Goal: Task Accomplishment & Management: Manage account settings

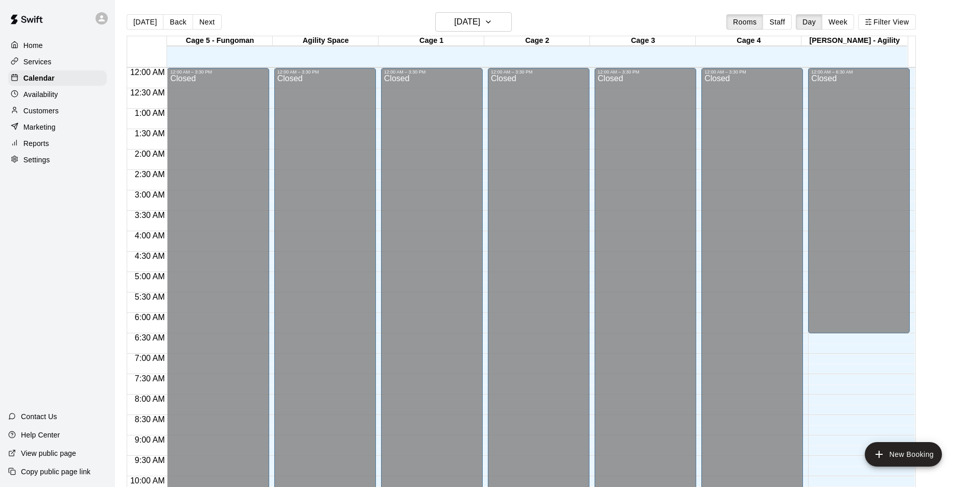
scroll to position [519, 0]
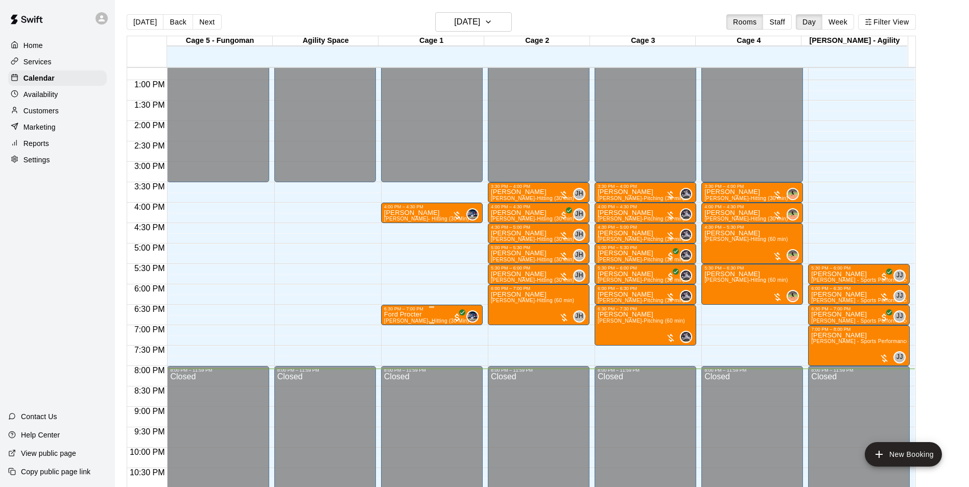
click at [401, 320] on span "[PERSON_NAME]- Hitting (30 Min)" at bounding box center [426, 321] width 85 height 6
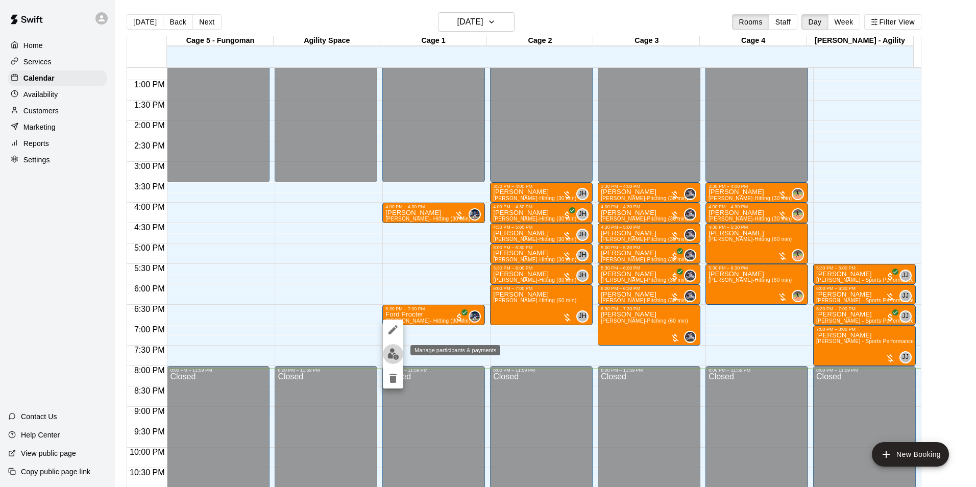
click at [394, 351] on img "edit" at bounding box center [394, 354] width 12 height 12
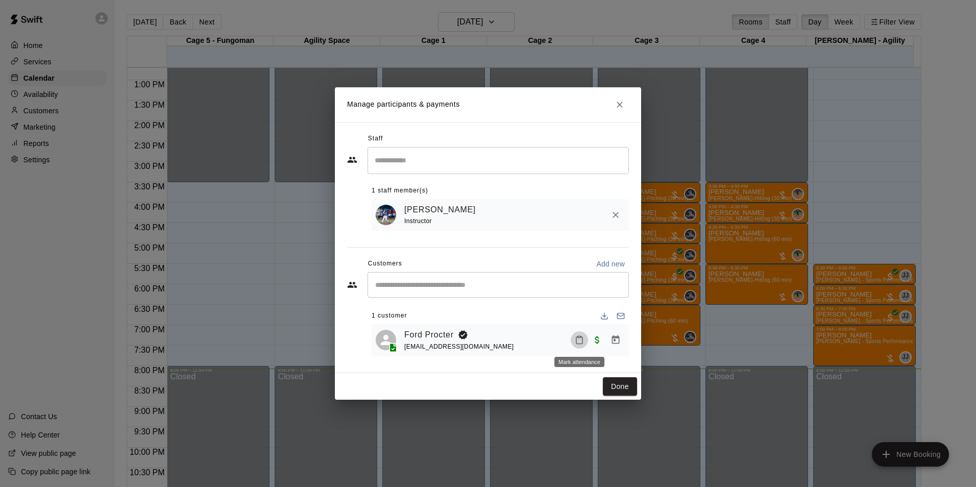
click at [577, 337] on icon "Mark attendance" at bounding box center [579, 340] width 9 height 9
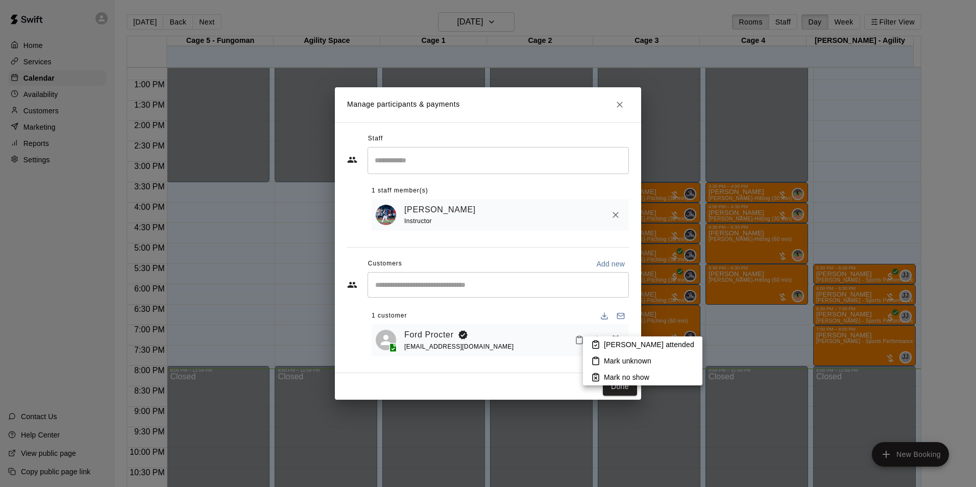
click at [607, 342] on p "[PERSON_NAME] attended" at bounding box center [649, 345] width 90 height 10
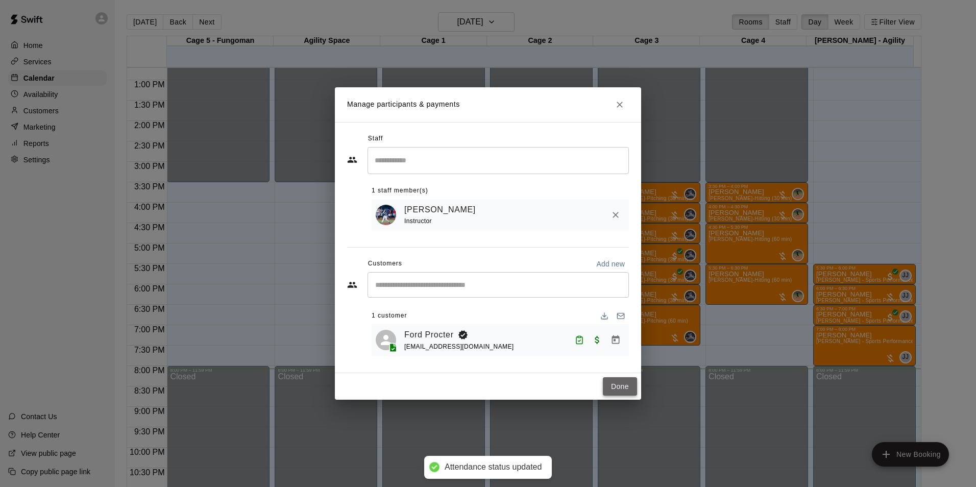
click at [615, 388] on button "Done" at bounding box center [620, 386] width 34 height 19
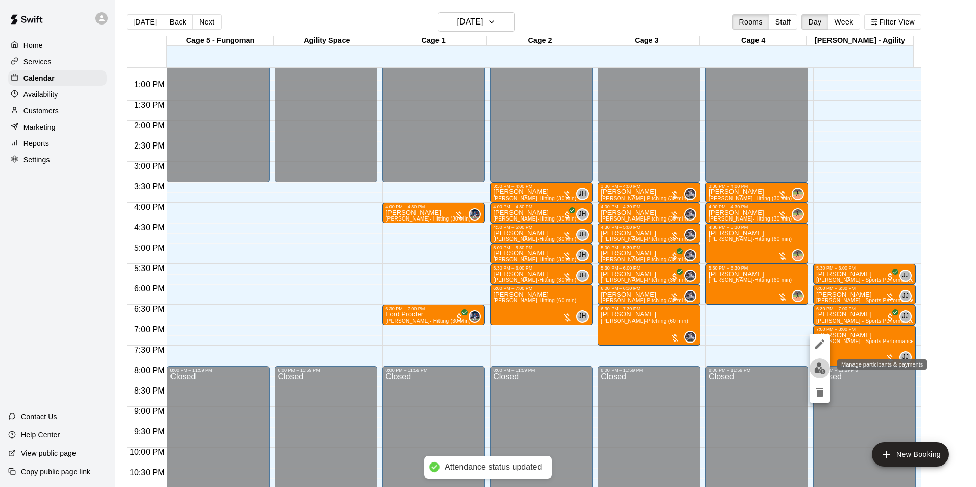
click at [813, 369] on button "edit" at bounding box center [820, 368] width 20 height 20
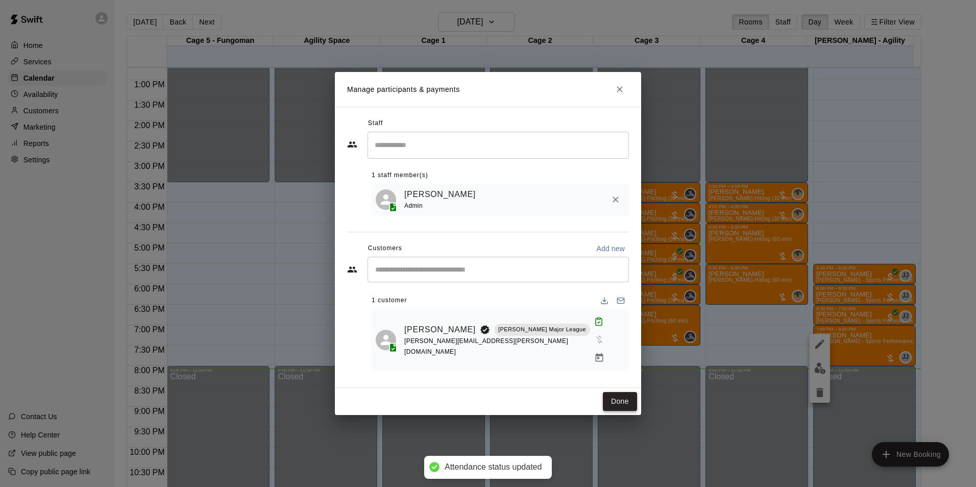
click at [614, 392] on button "Done" at bounding box center [620, 401] width 34 height 19
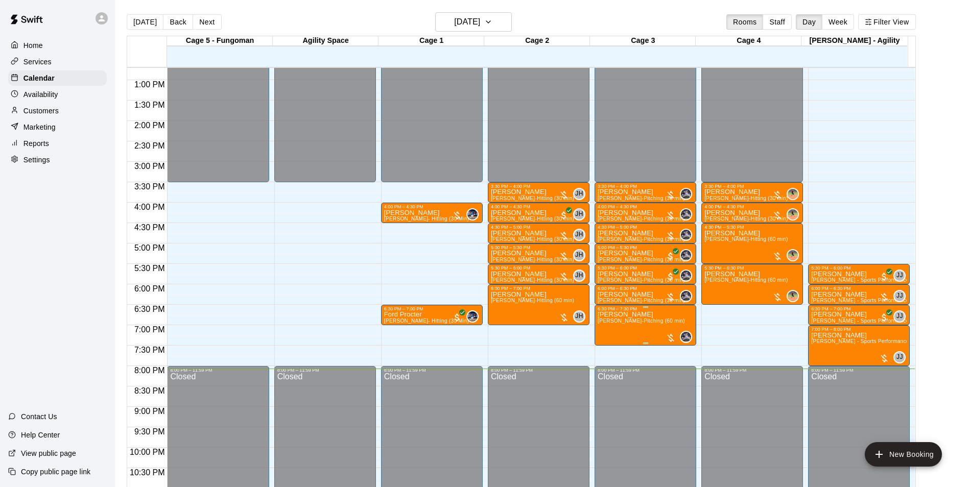
click at [634, 312] on div "6:30 PM – 7:30 PM" at bounding box center [644, 308] width 95 height 5
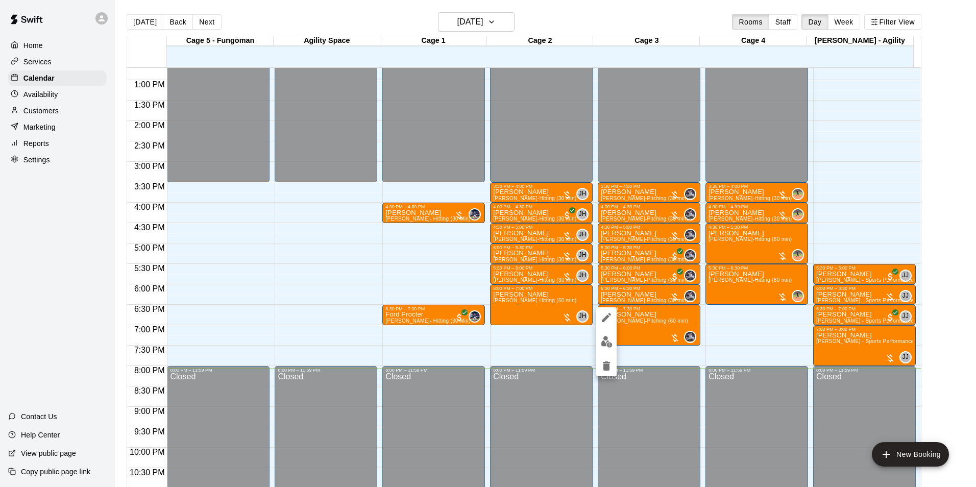
click at [585, 336] on div at bounding box center [488, 243] width 976 height 487
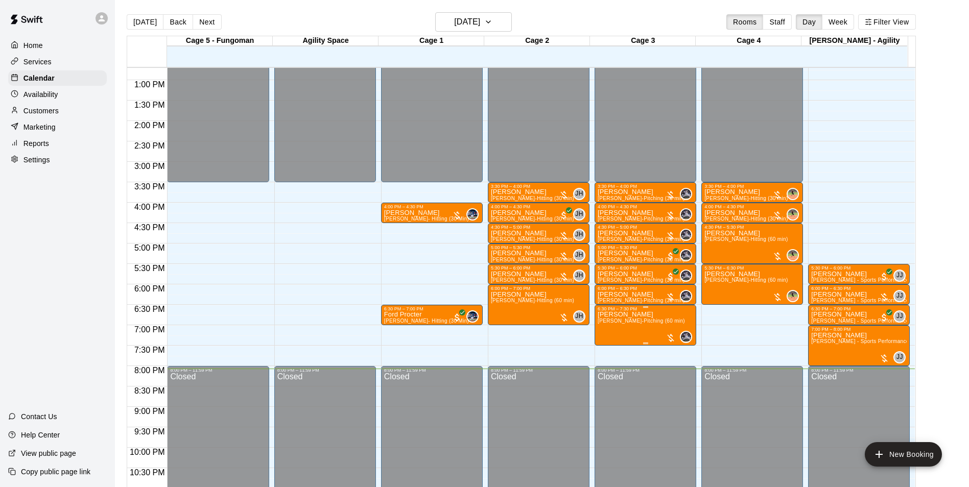
click at [615, 344] on div "6:30 PM – 7:30 PM [PERSON_NAME] [PERSON_NAME]-Pitching (60 min) 0" at bounding box center [644, 325] width 95 height 38
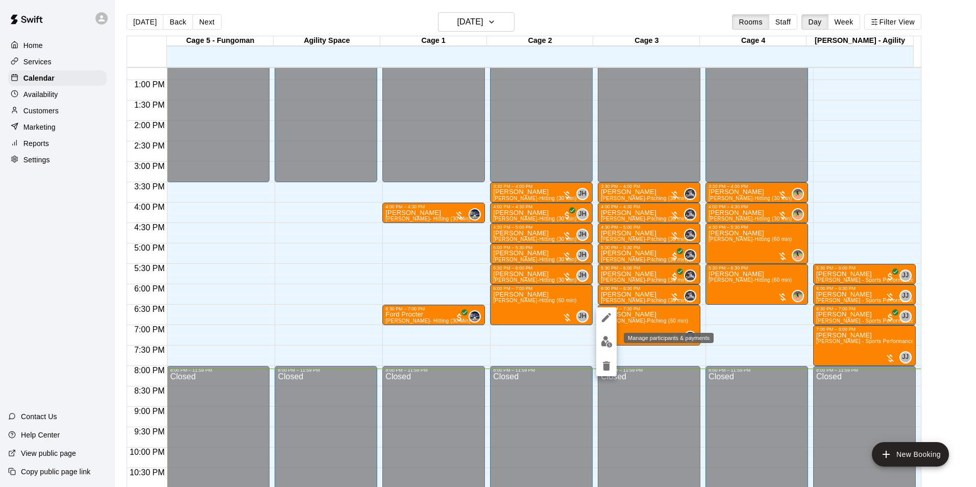
click at [613, 342] on button "edit" at bounding box center [606, 342] width 20 height 20
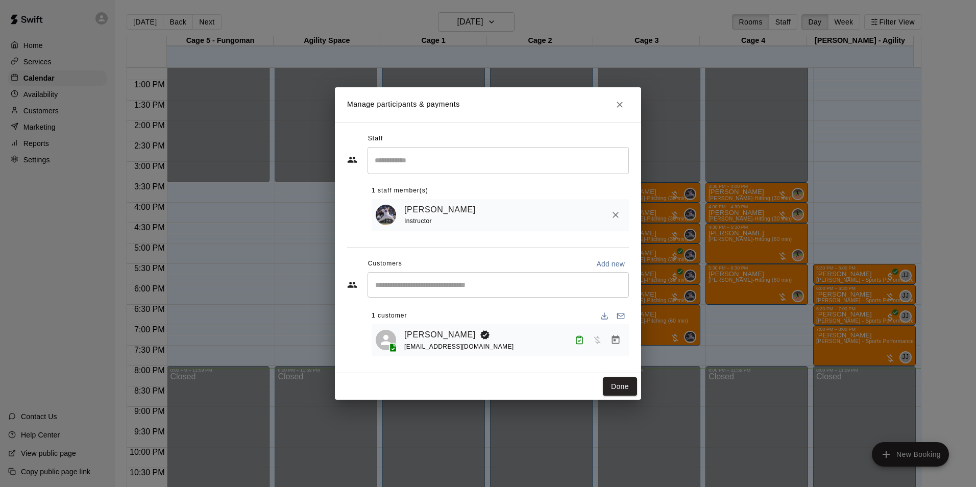
click at [627, 378] on button "Done" at bounding box center [620, 386] width 34 height 19
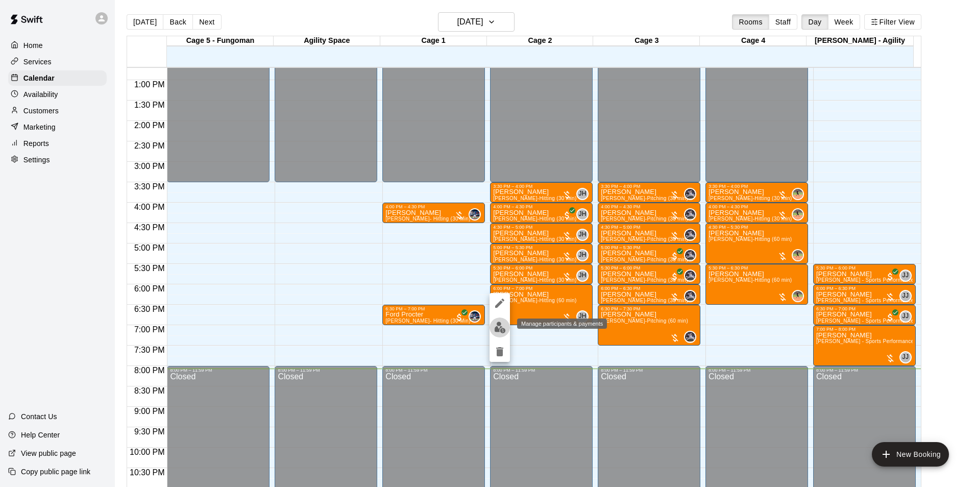
click at [498, 327] on img "edit" at bounding box center [500, 328] width 12 height 12
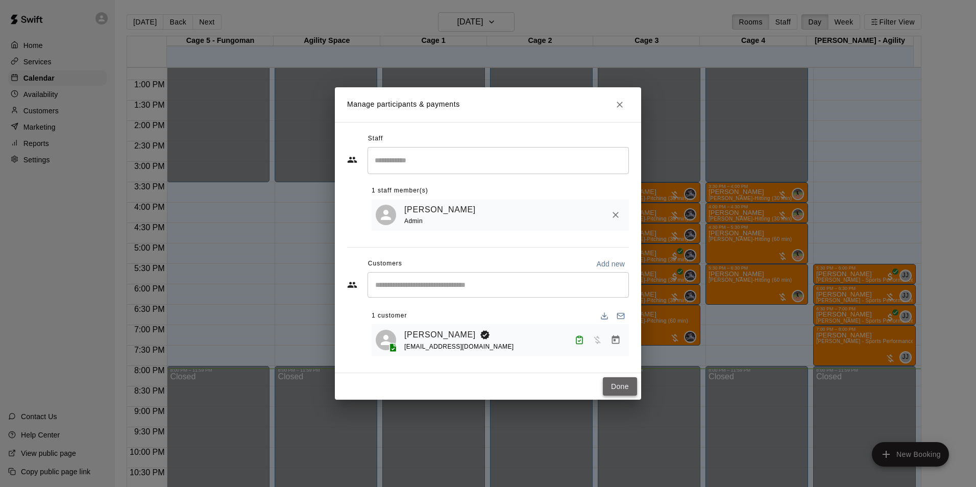
click at [621, 386] on button "Done" at bounding box center [620, 386] width 34 height 19
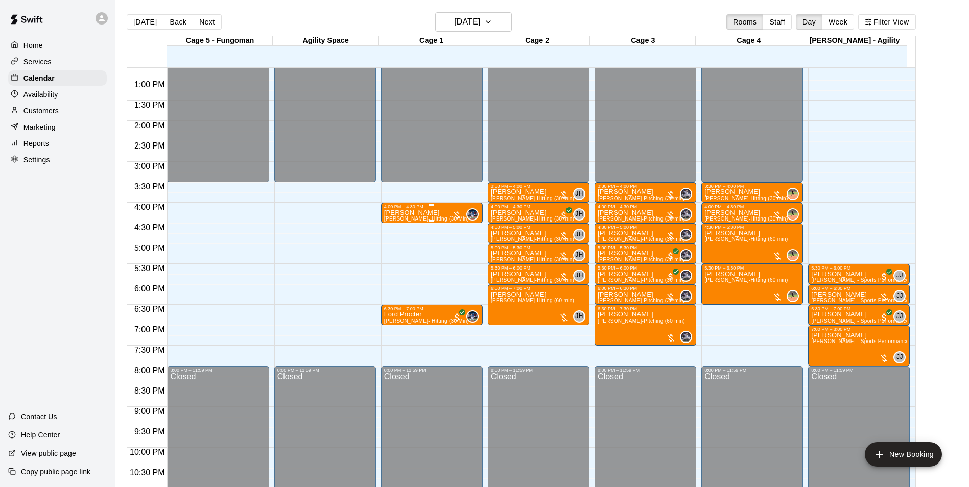
click at [423, 222] on span "[PERSON_NAME]- Hitting (30 Min)" at bounding box center [426, 219] width 85 height 6
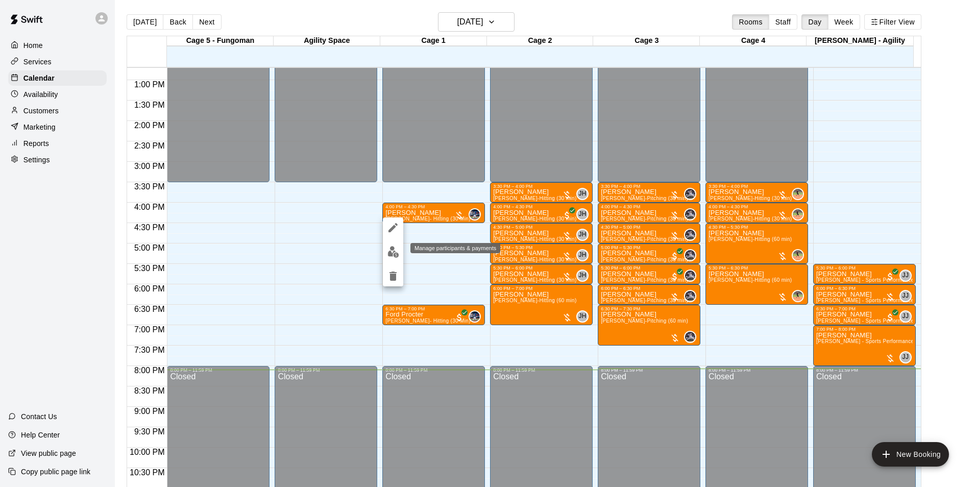
click at [396, 257] on img "edit" at bounding box center [394, 252] width 12 height 12
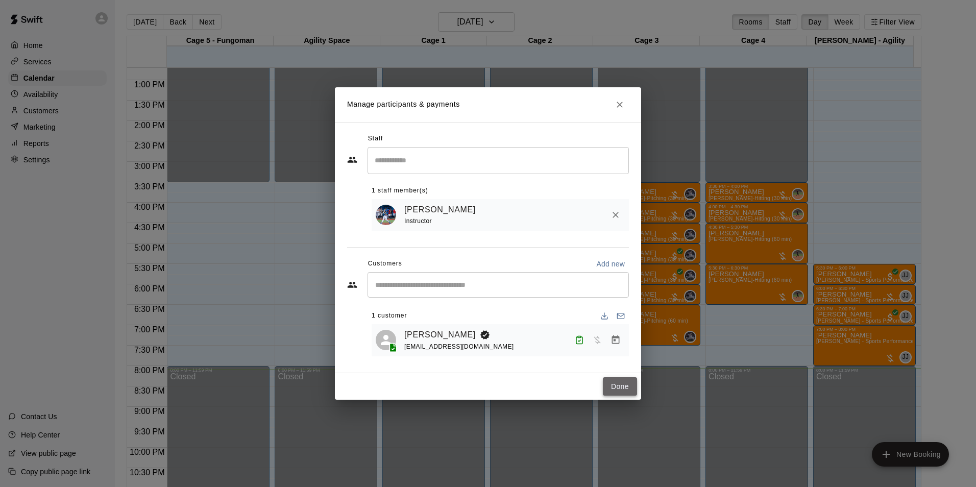
click at [631, 389] on button "Done" at bounding box center [620, 386] width 34 height 19
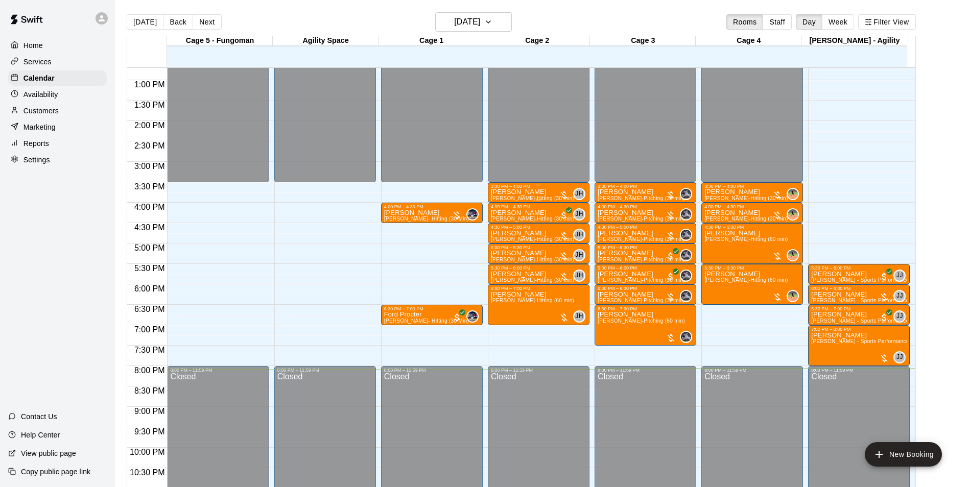
click at [507, 192] on p "[PERSON_NAME]" at bounding box center [532, 192] width 83 height 0
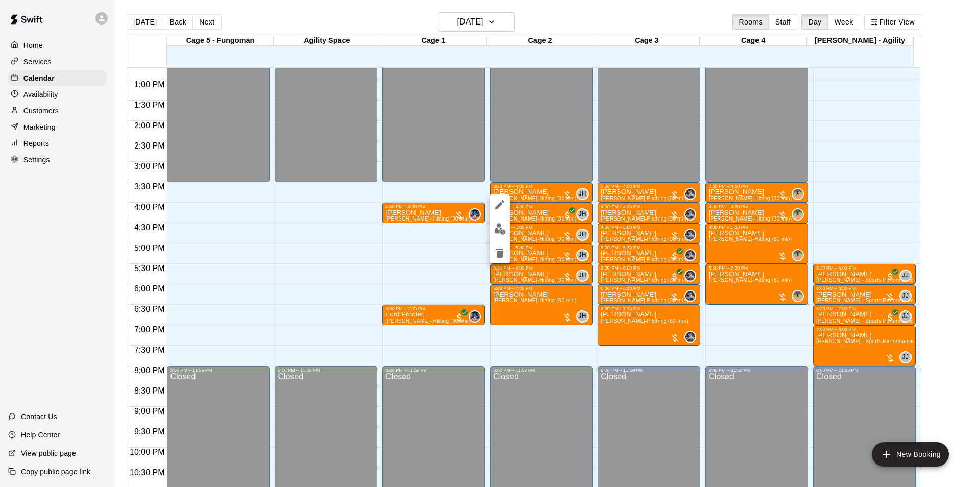
click at [509, 235] on div at bounding box center [500, 229] width 20 height 69
click at [506, 234] on img "edit" at bounding box center [500, 229] width 12 height 12
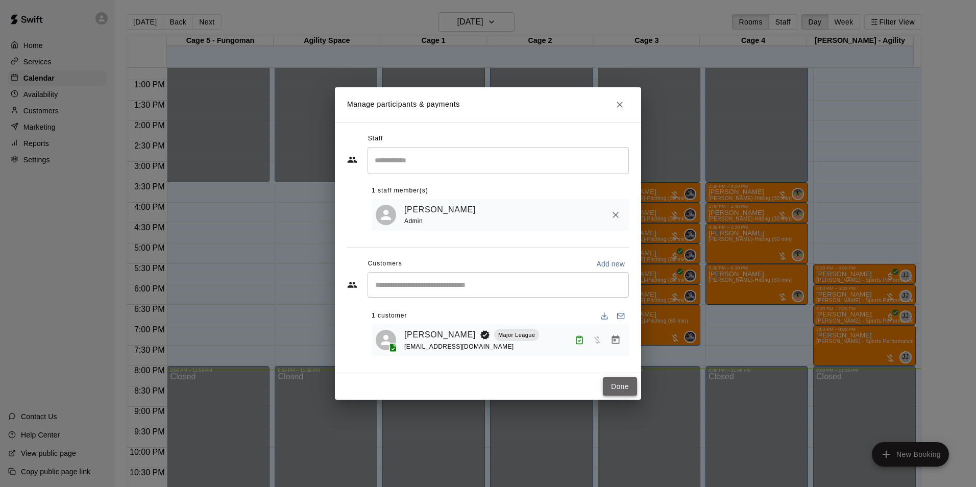
click at [611, 396] on button "Done" at bounding box center [620, 386] width 34 height 19
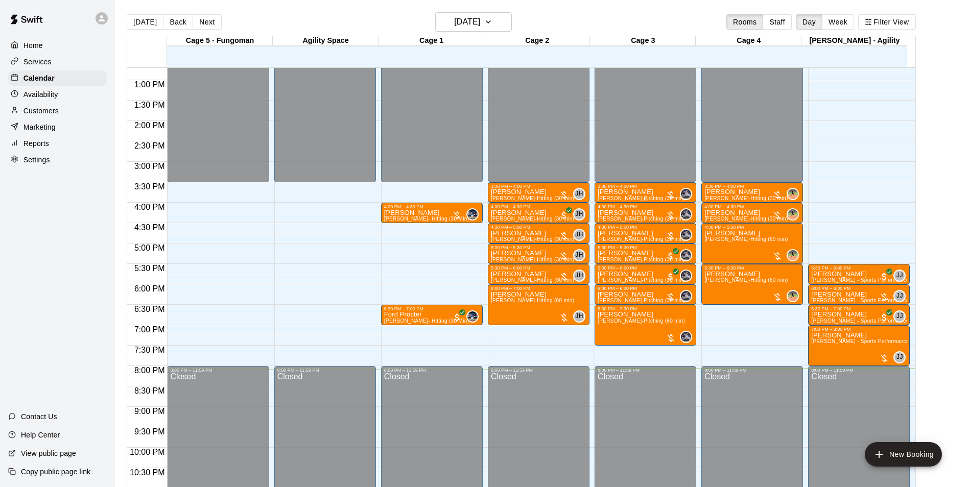
click at [637, 192] on p "[PERSON_NAME]" at bounding box center [640, 192] width 87 height 0
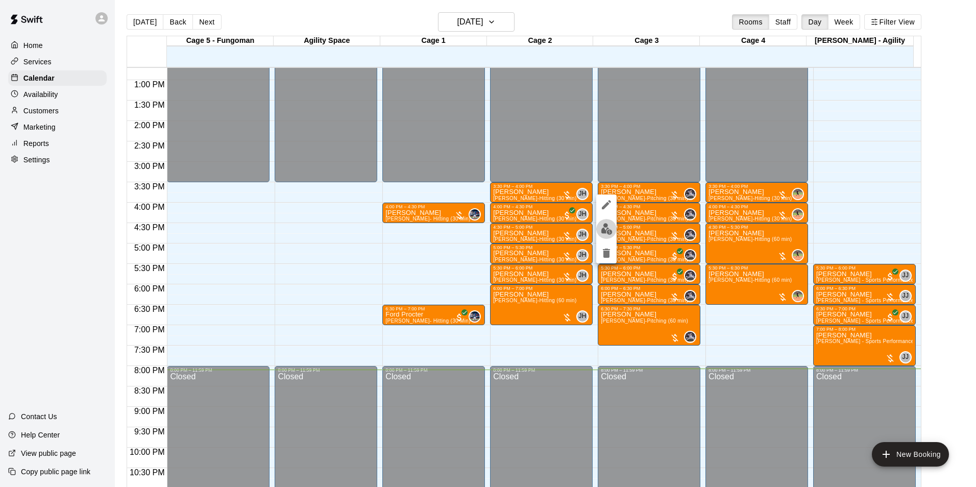
click at [609, 234] on img "edit" at bounding box center [607, 229] width 12 height 12
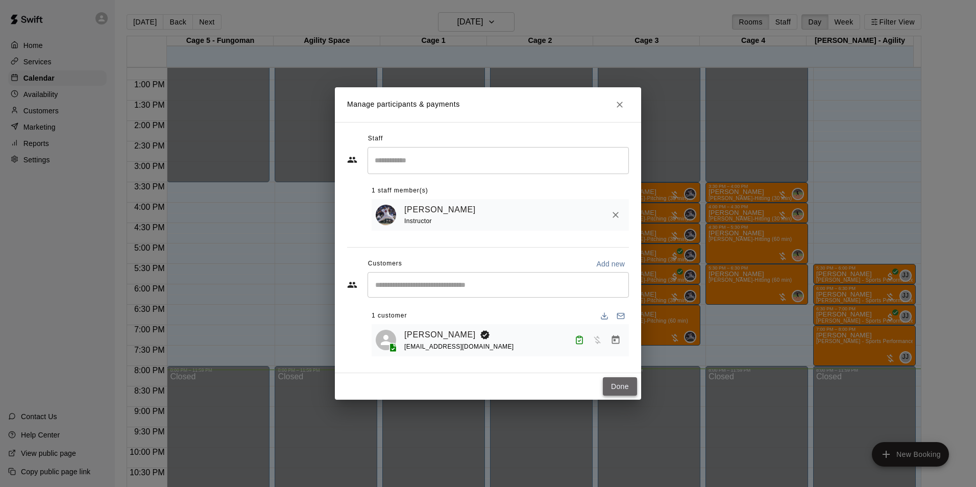
drag, startPoint x: 623, startPoint y: 385, endPoint x: 631, endPoint y: 379, distance: 10.2
click at [622, 386] on button "Done" at bounding box center [620, 386] width 34 height 19
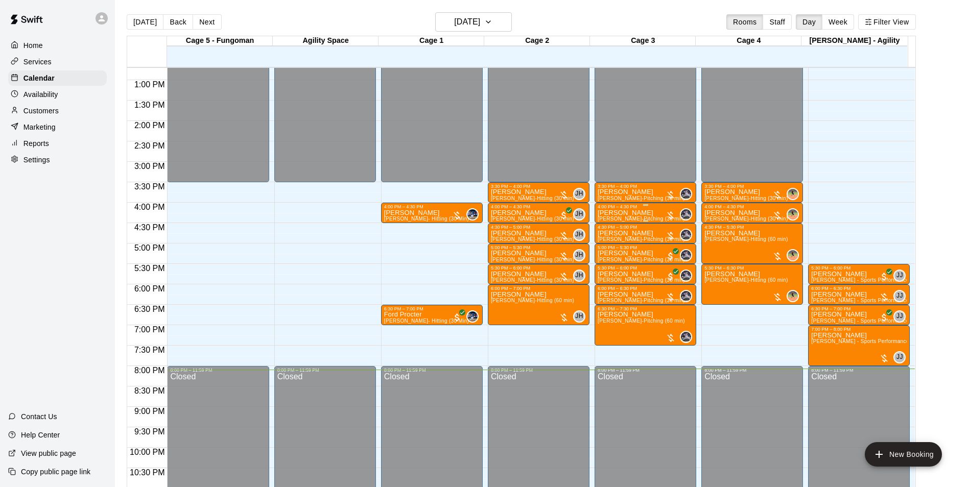
click at [624, 209] on div "4:00 PM – 4:30 PM" at bounding box center [644, 206] width 95 height 5
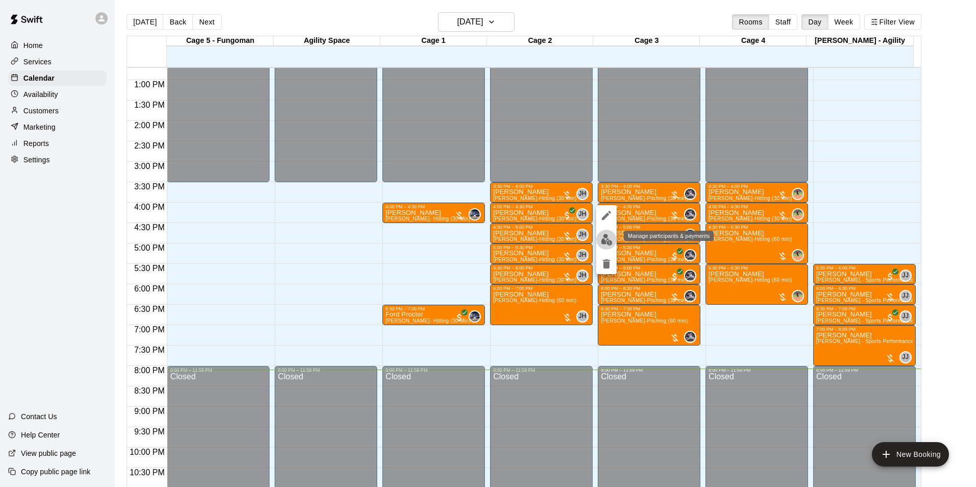
click at [611, 246] on button "edit" at bounding box center [606, 240] width 20 height 20
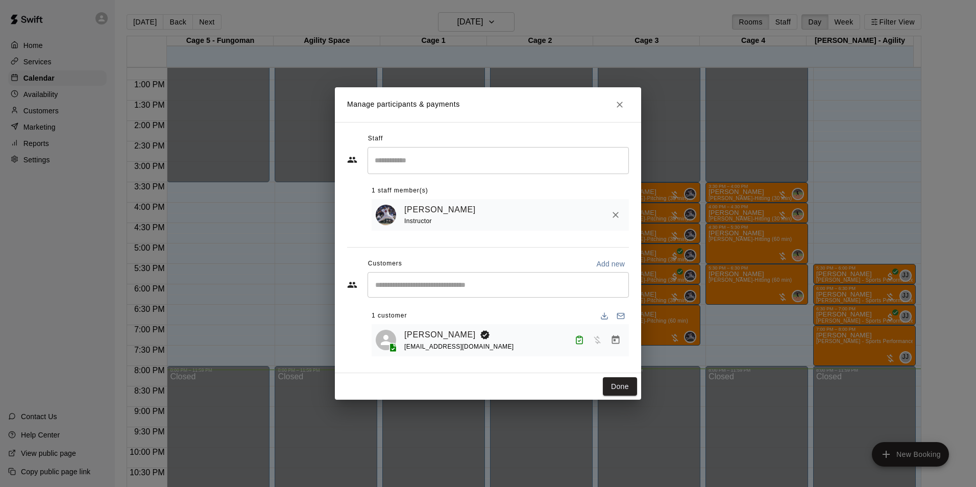
click at [618, 381] on button "Done" at bounding box center [620, 386] width 34 height 19
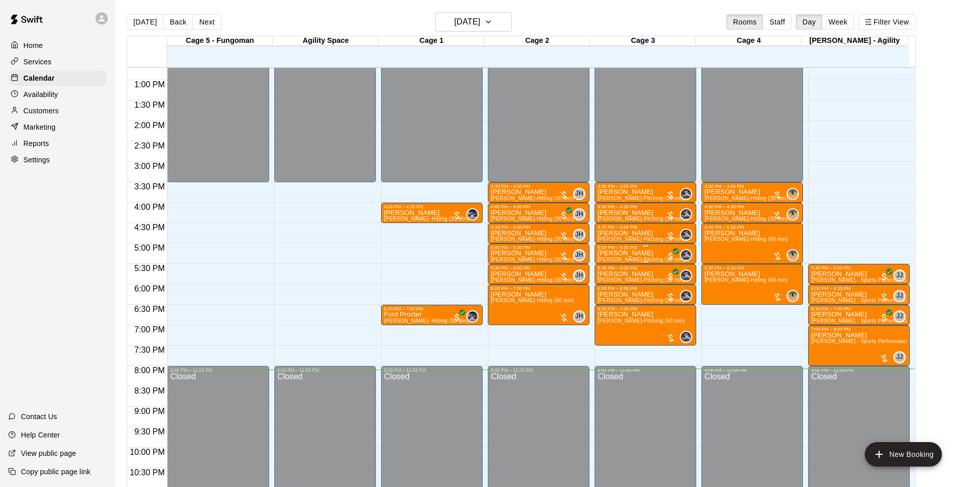
click at [599, 253] on p "[PERSON_NAME]" at bounding box center [640, 253] width 87 height 0
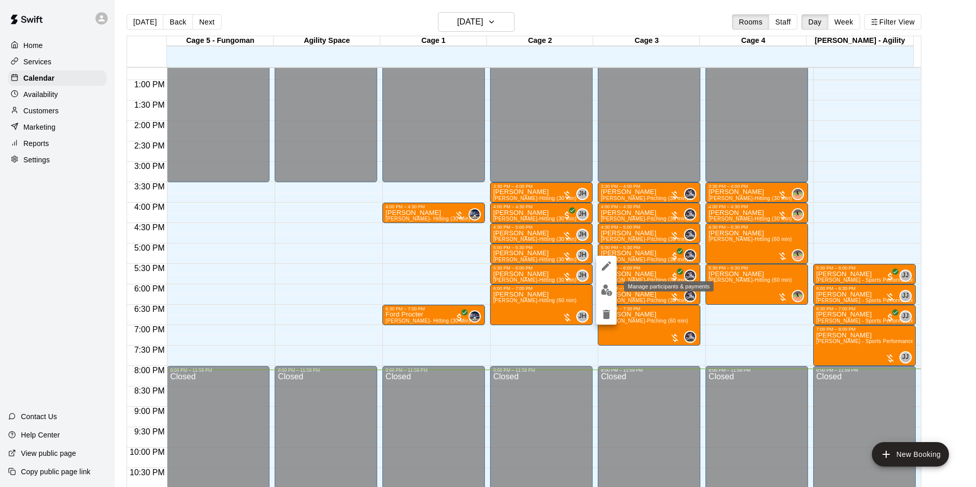
click at [598, 286] on button "edit" at bounding box center [606, 290] width 20 height 20
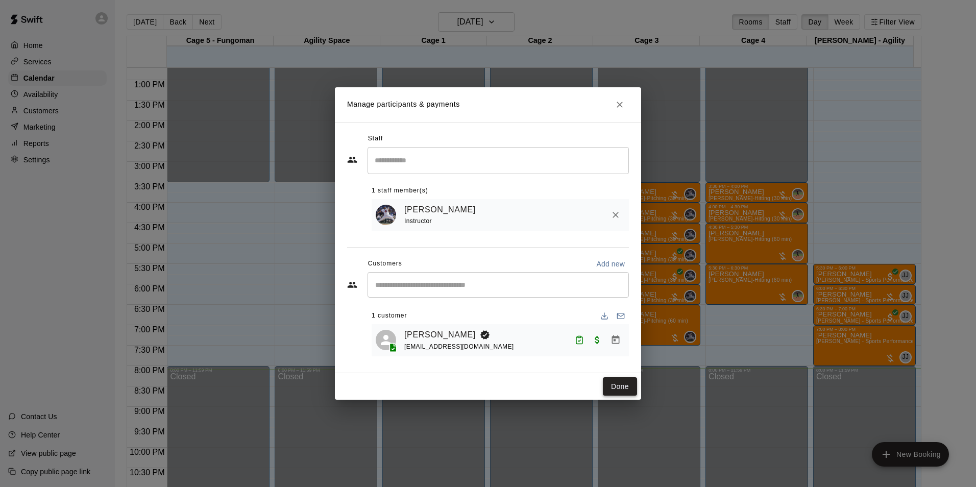
click at [620, 389] on button "Done" at bounding box center [620, 386] width 34 height 19
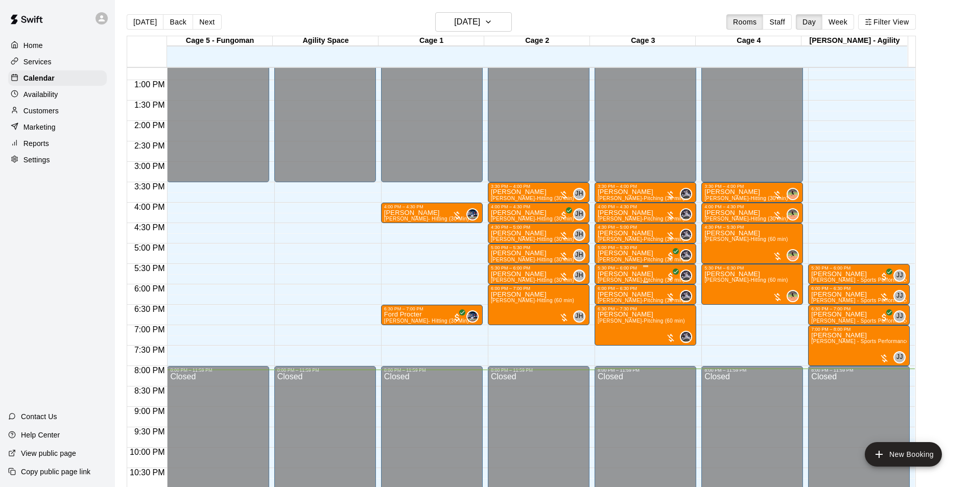
click at [623, 274] on p "[PERSON_NAME]" at bounding box center [640, 274] width 87 height 0
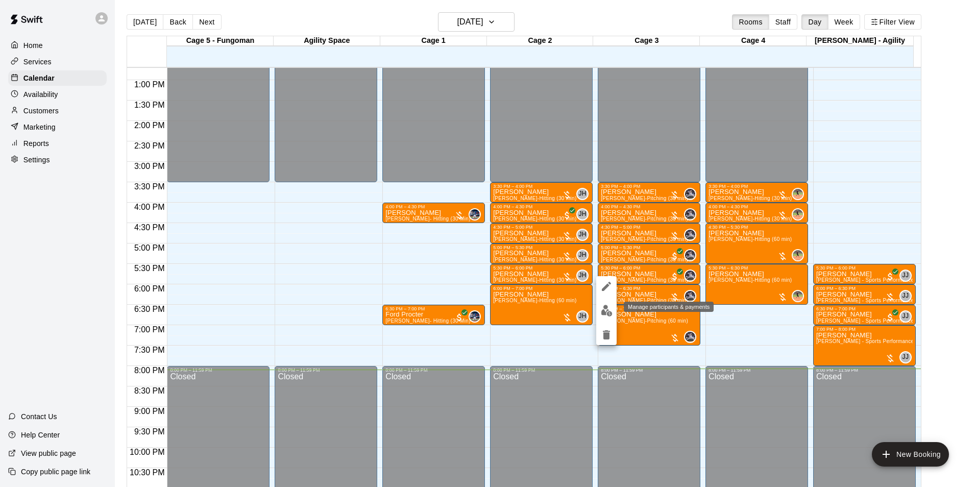
click at [604, 304] on button "edit" at bounding box center [606, 311] width 20 height 20
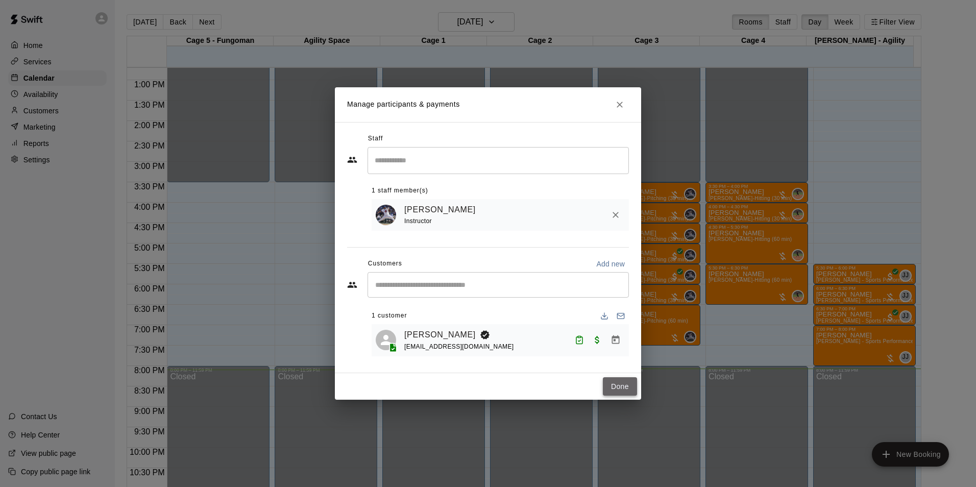
click at [612, 379] on button "Done" at bounding box center [620, 386] width 34 height 19
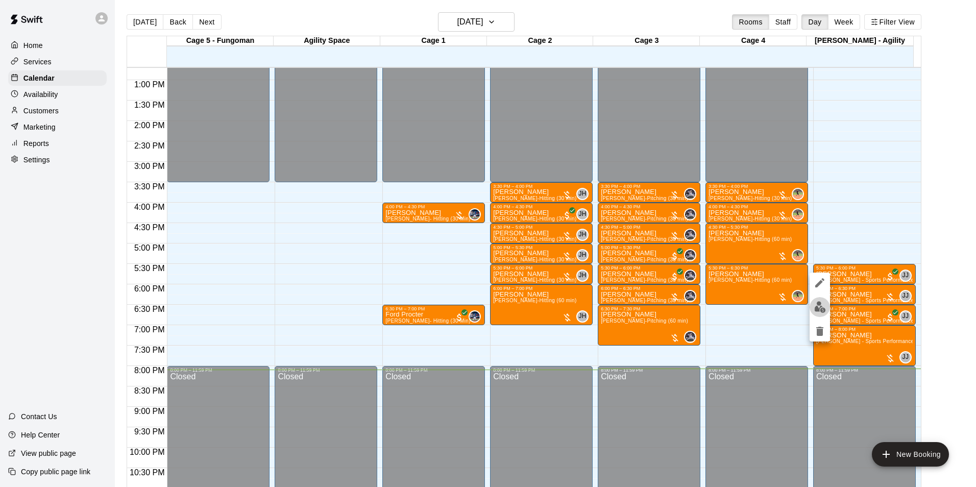
click at [816, 301] on button "edit" at bounding box center [820, 307] width 20 height 20
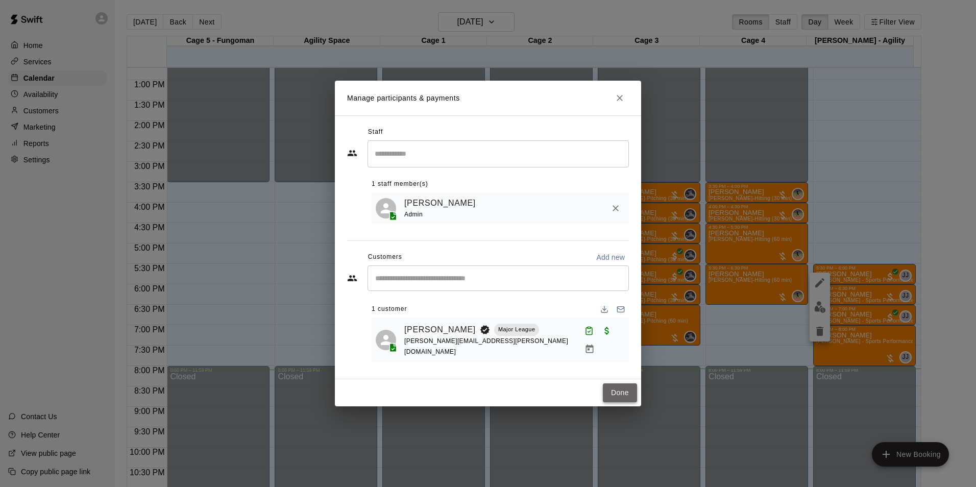
click at [624, 386] on button "Done" at bounding box center [620, 393] width 34 height 19
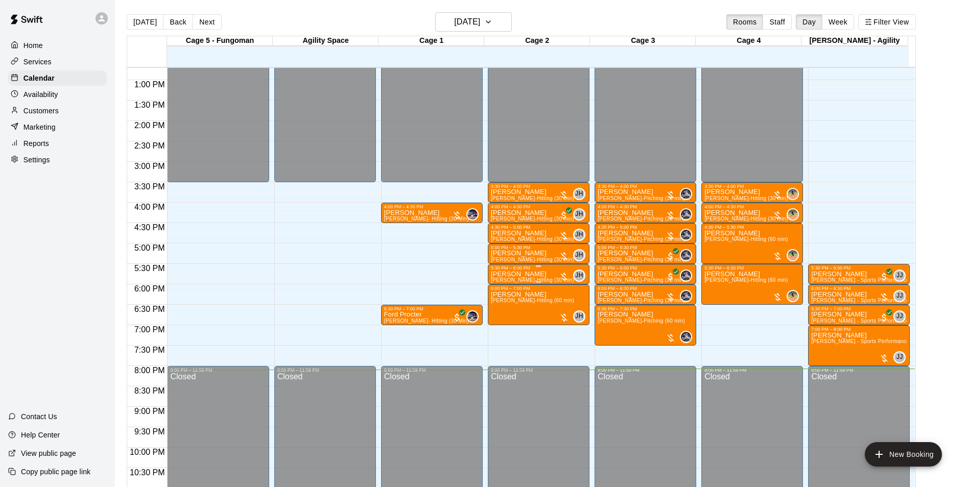
click at [503, 282] on div at bounding box center [538, 282] width 95 height 2
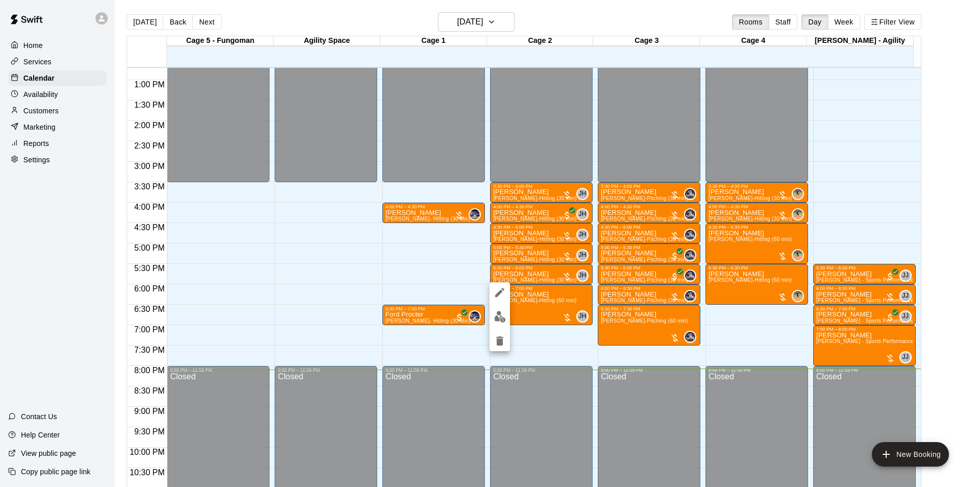
click at [504, 309] on button "edit" at bounding box center [500, 317] width 20 height 20
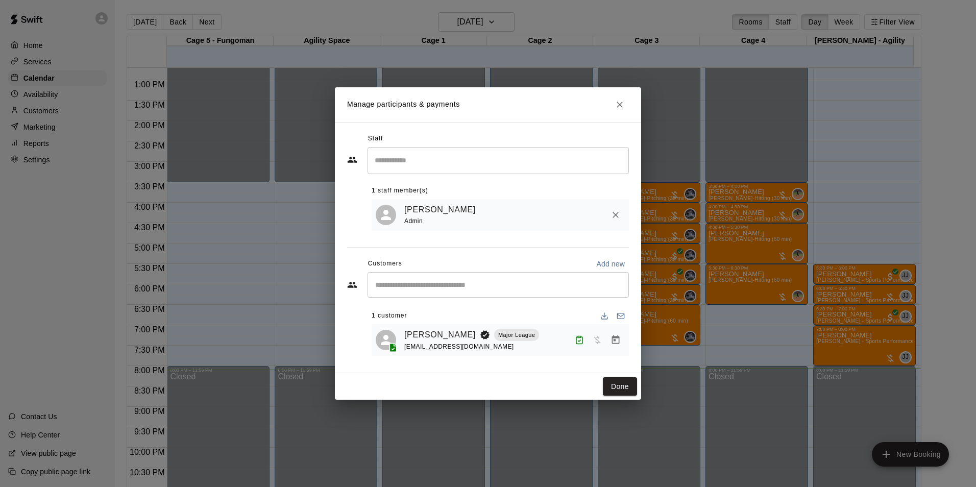
click at [608, 377] on div "Done" at bounding box center [488, 386] width 306 height 27
click at [609, 386] on button "Done" at bounding box center [620, 386] width 34 height 19
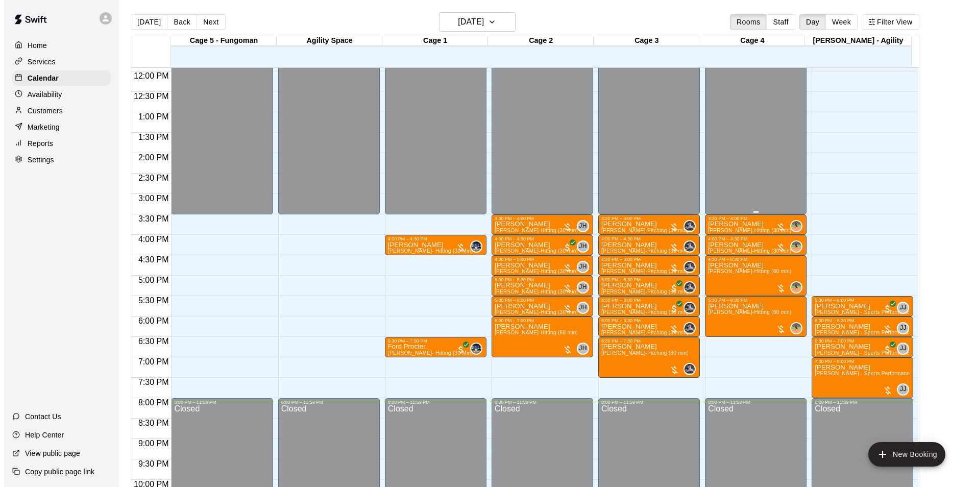
scroll to position [499, 0]
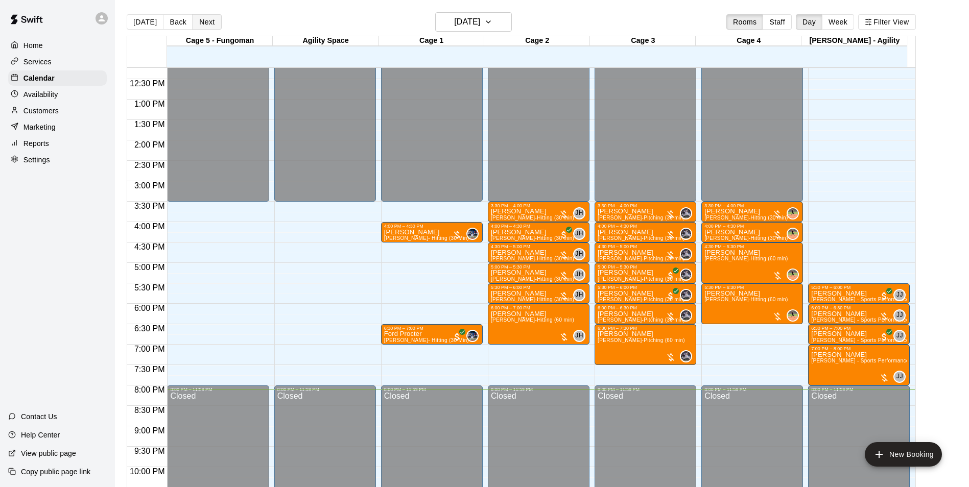
click at [216, 25] on button "Next" at bounding box center [207, 21] width 29 height 15
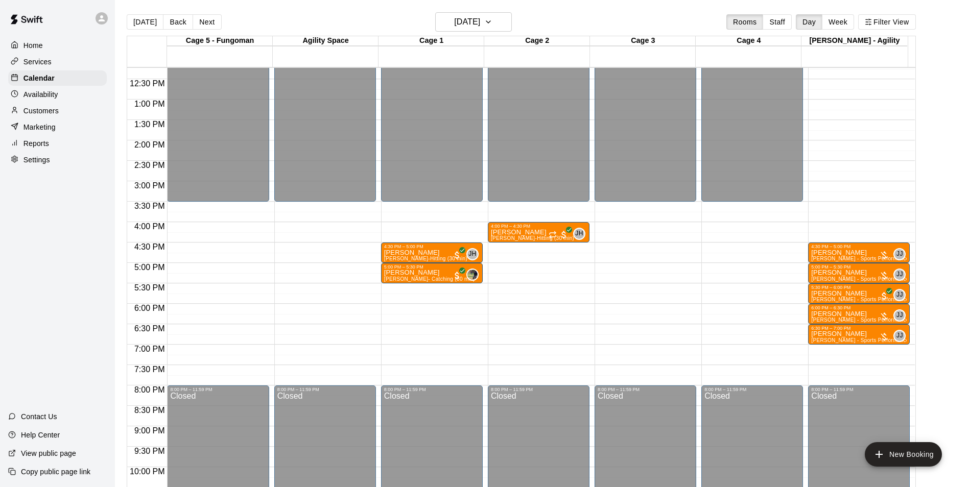
click at [170, 23] on button "Back" at bounding box center [178, 21] width 30 height 15
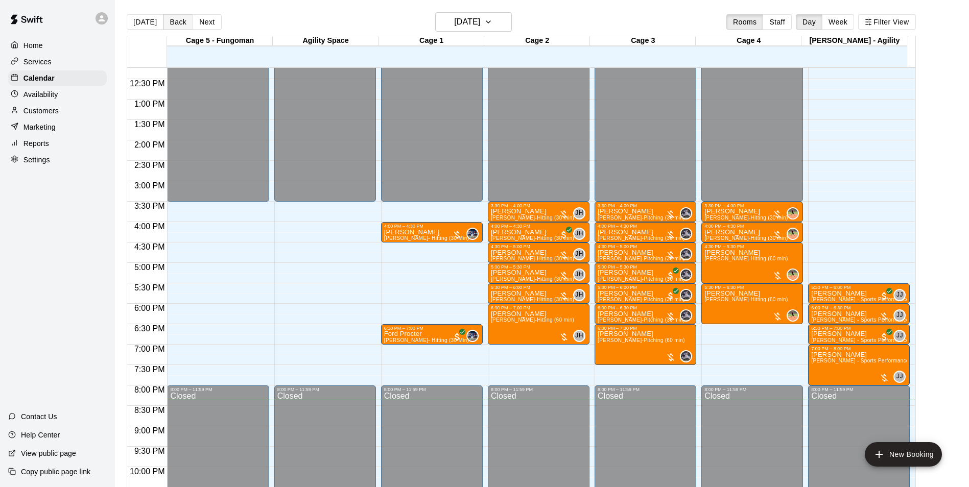
click at [167, 23] on button "Back" at bounding box center [178, 21] width 30 height 15
click at [167, 23] on div "[DATE] Back [DATE][DATE] Rooms Staff Day Week Filter View Cage 5 - Fungoman 10 …" at bounding box center [521, 255] width 789 height 487
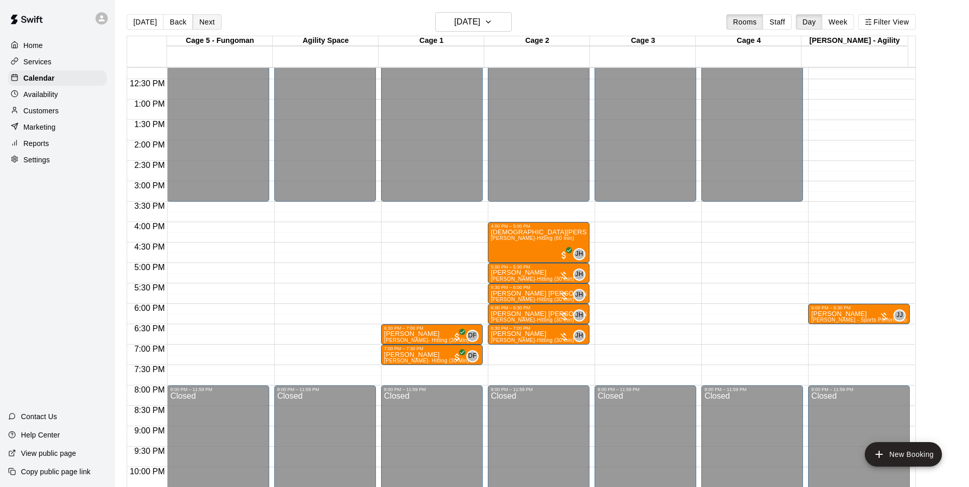
click at [204, 22] on button "Next" at bounding box center [207, 21] width 29 height 15
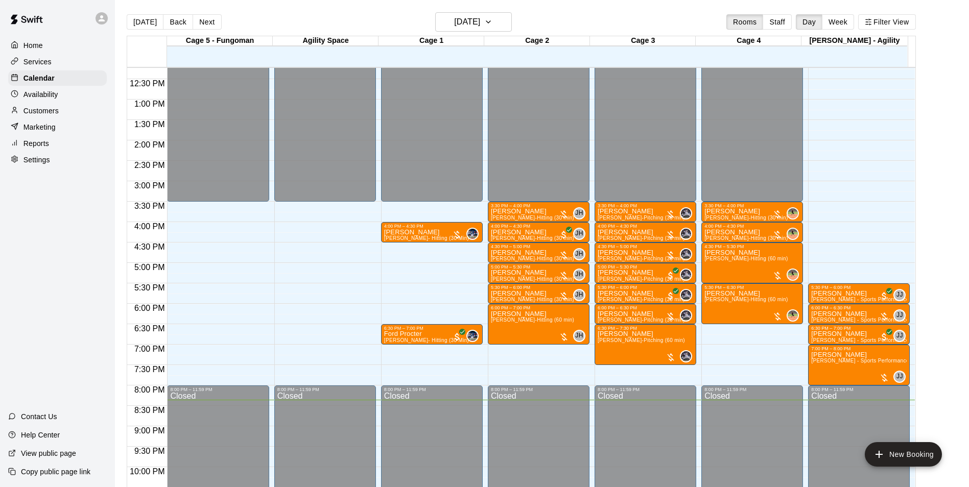
click at [105, 21] on icon at bounding box center [101, 18] width 9 height 9
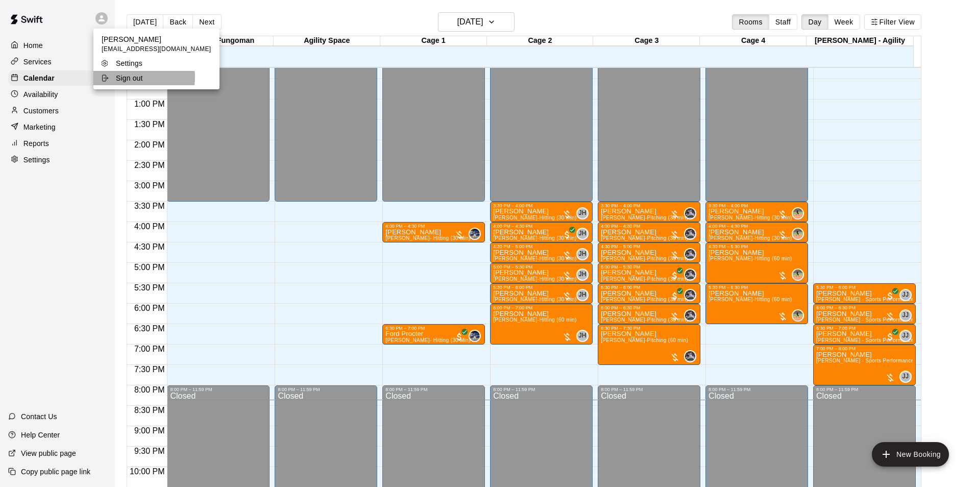
click at [132, 77] on p "Sign out" at bounding box center [129, 78] width 27 height 10
